Goal: Task Accomplishment & Management: Complete application form

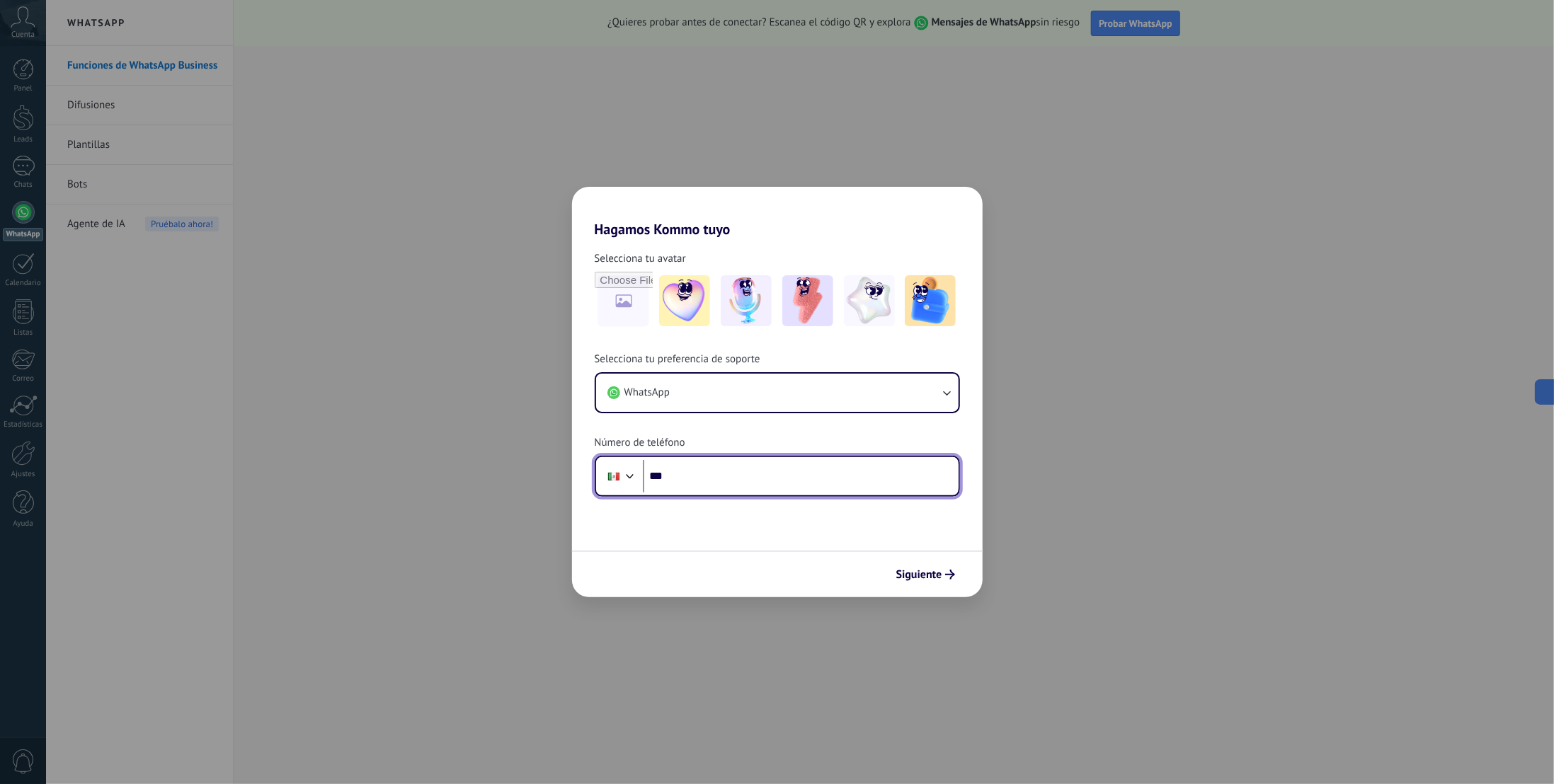
click at [727, 481] on input "***" at bounding box center [800, 476] width 315 height 33
type input "**********"
click at [938, 573] on span "Siguiente" at bounding box center [919, 575] width 46 height 10
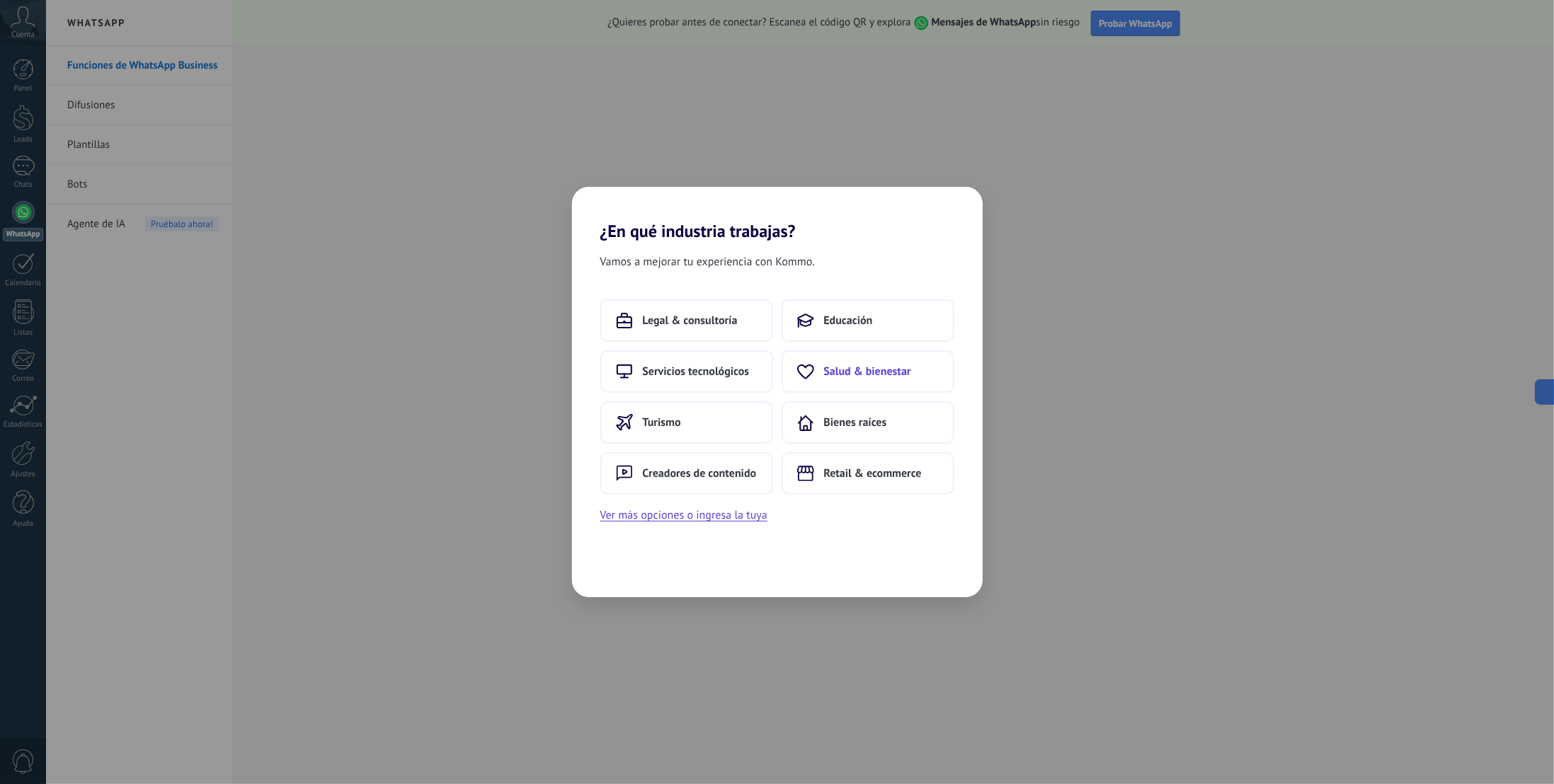
click at [869, 373] on span "Salud & bienestar" at bounding box center [868, 372] width 87 height 14
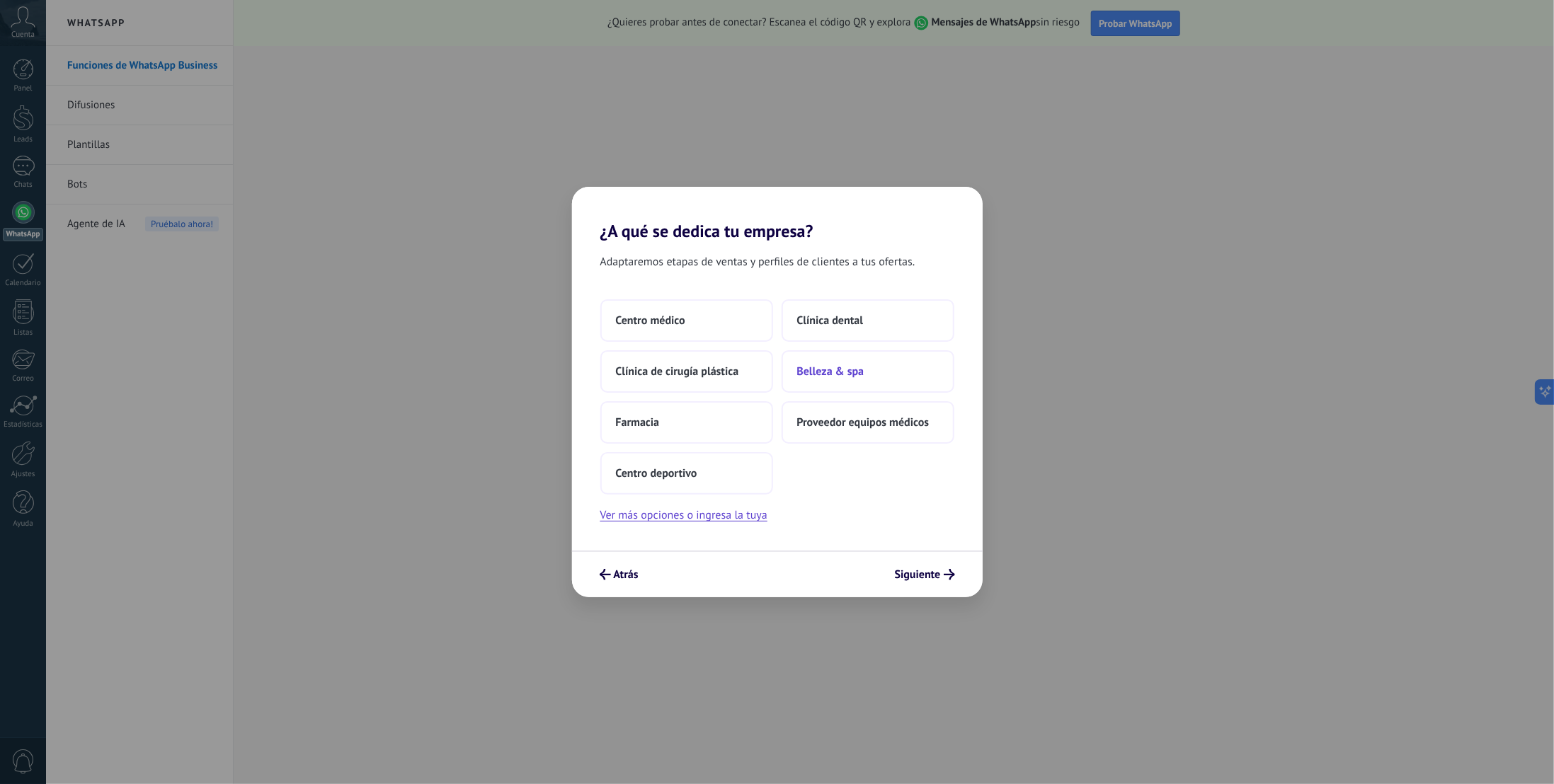
click at [823, 370] on span "Belleza & spa" at bounding box center [831, 372] width 67 height 14
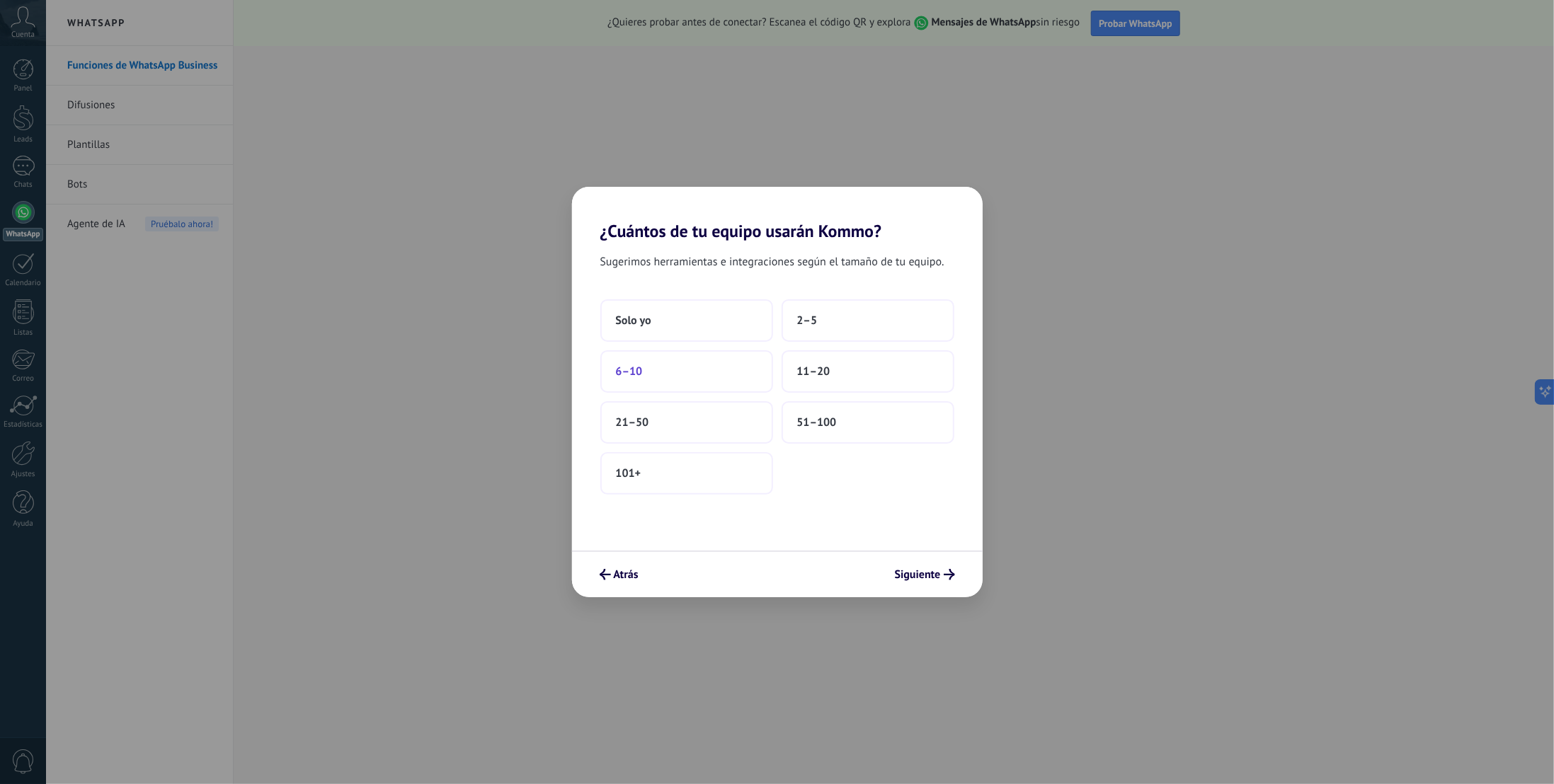
click at [641, 370] on span "6–10" at bounding box center [630, 372] width 27 height 14
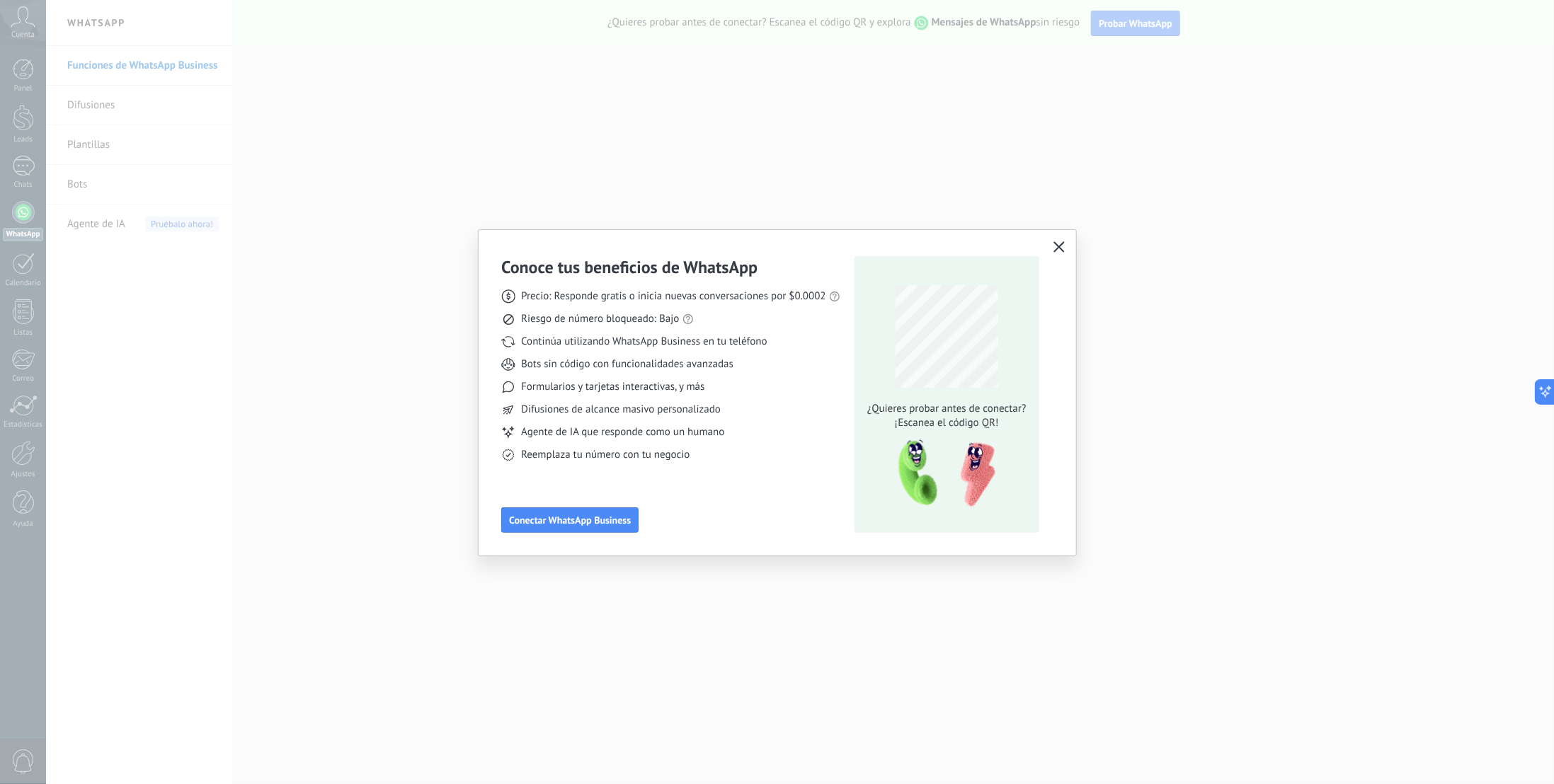
click at [1061, 246] on icon "button" at bounding box center [1060, 247] width 11 height 11
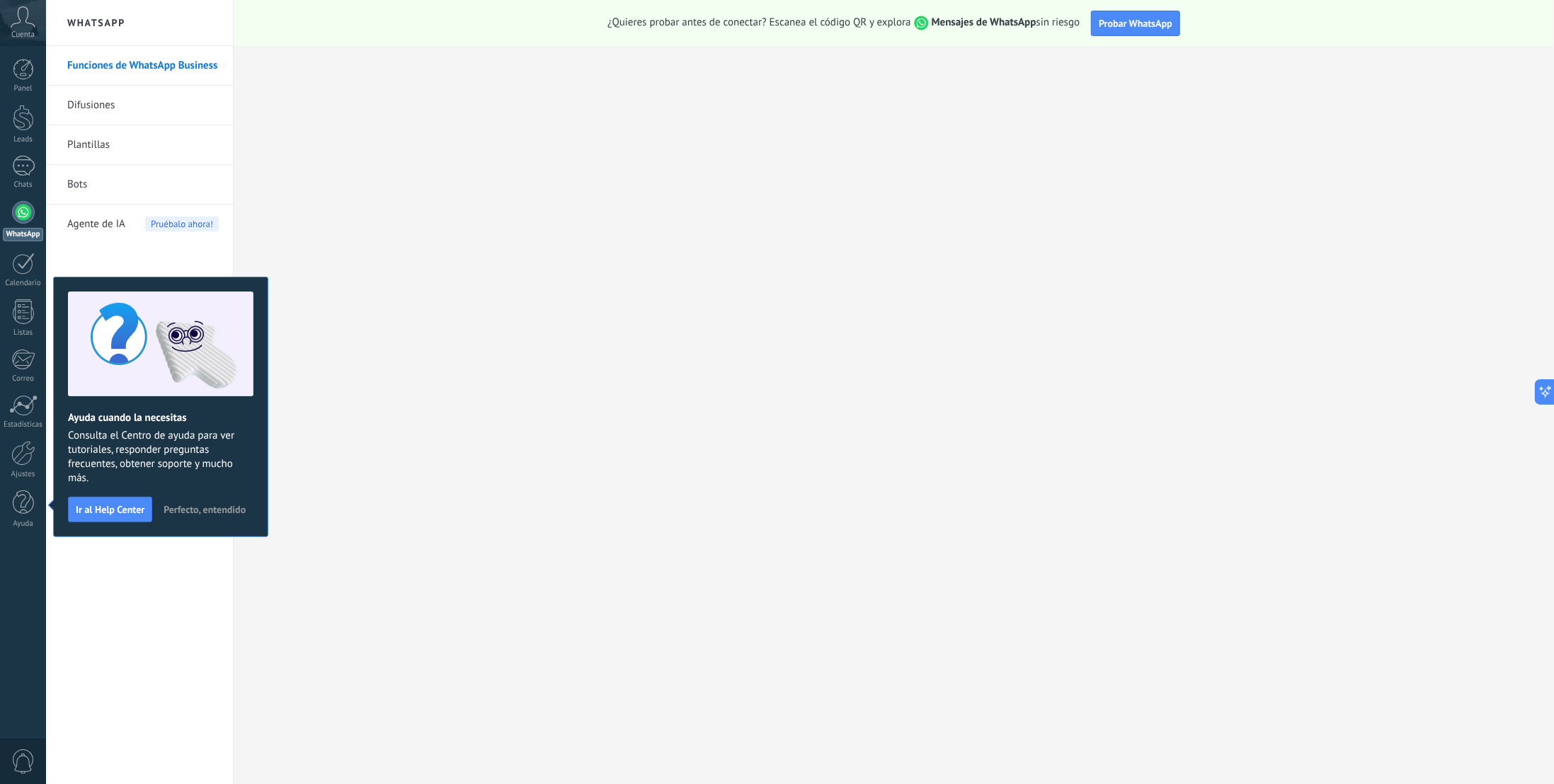
click at [166, 587] on div "Funciones de WhatsApp Business Difusiones [GEOGRAPHIC_DATA] Bots Agente de IA P…" at bounding box center [139, 415] width 187 height 738
click at [207, 508] on span "Perfecto, entendido" at bounding box center [205, 510] width 82 height 10
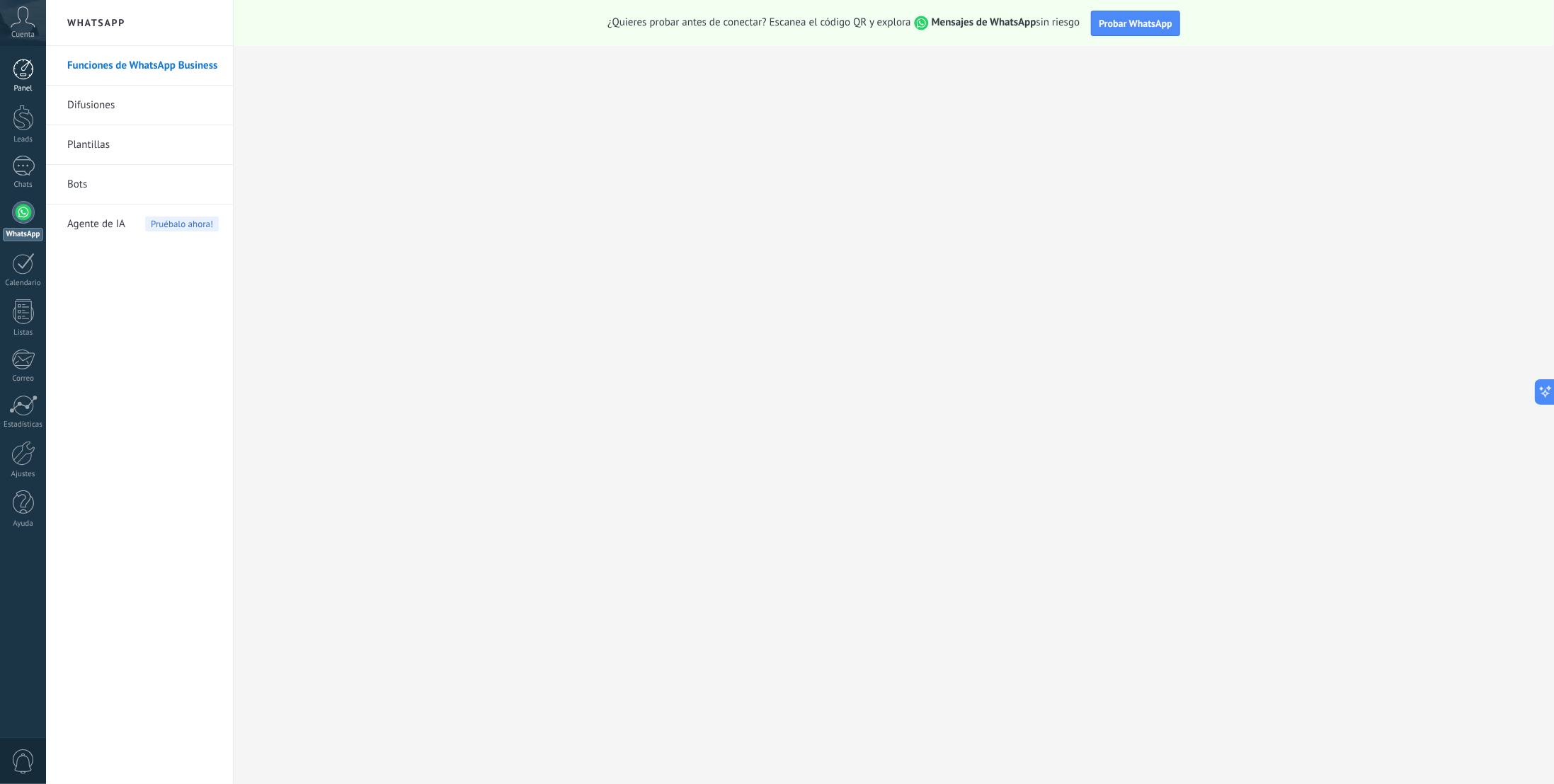
click at [22, 73] on div at bounding box center [23, 69] width 21 height 21
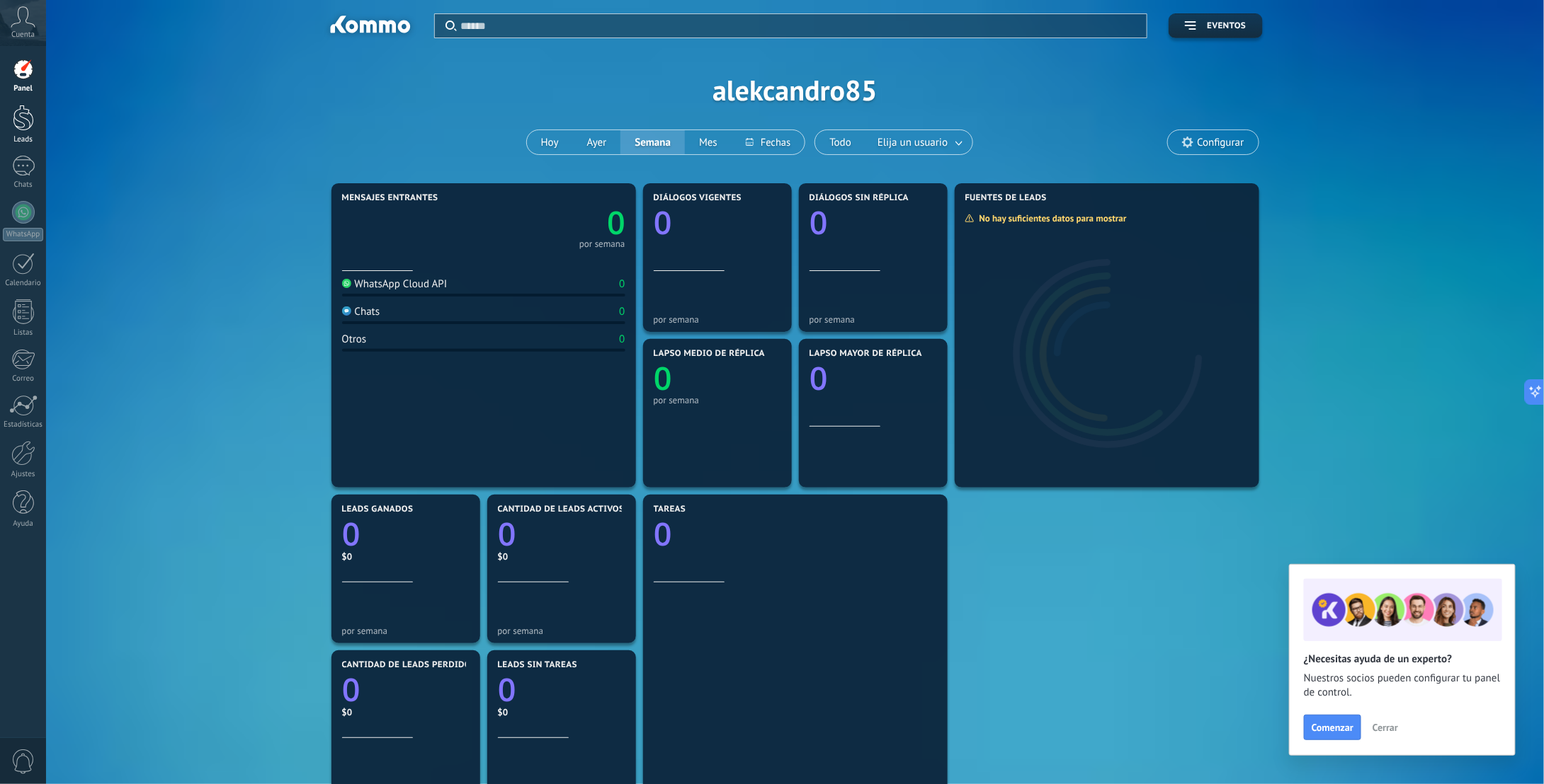
click at [25, 118] on div at bounding box center [23, 118] width 21 height 26
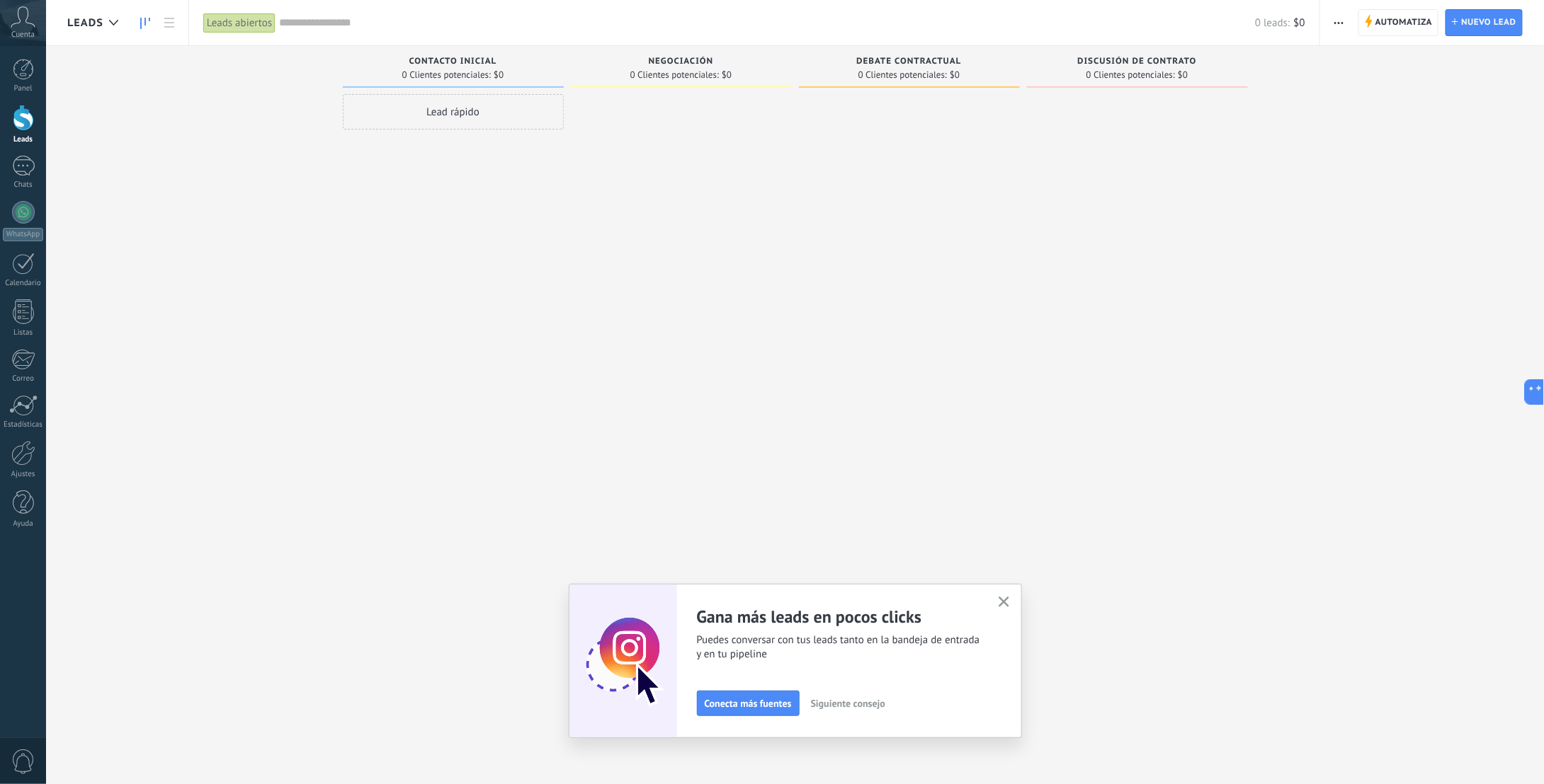
click at [1009, 599] on icon "button" at bounding box center [1004, 602] width 10 height 10
